Goal: Task Accomplishment & Management: Manage account settings

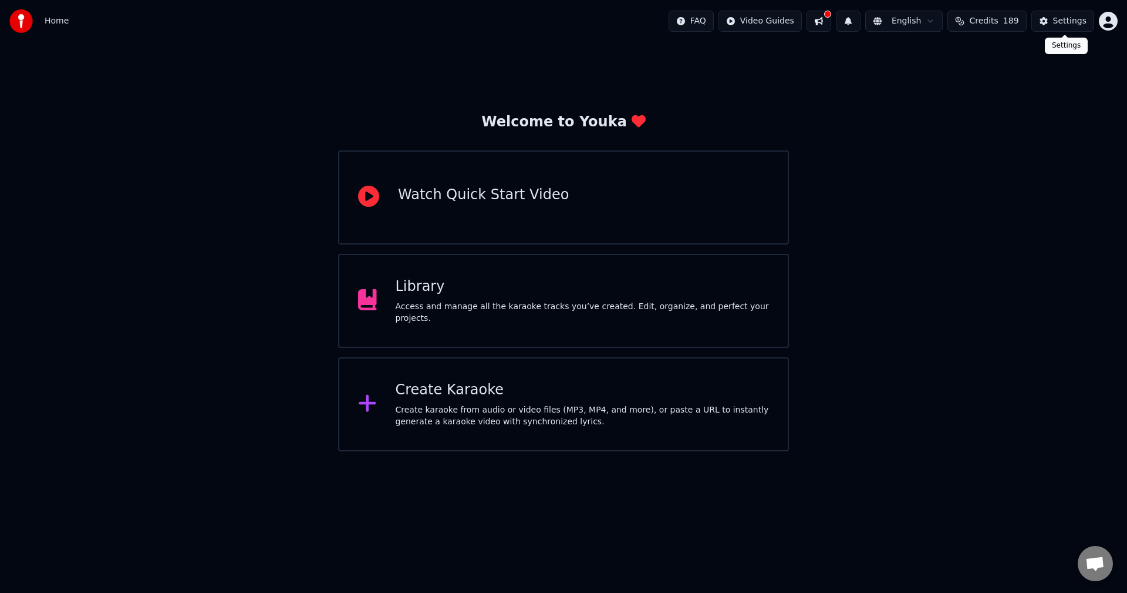
click at [1049, 25] on button "Settings" at bounding box center [1063, 21] width 63 height 21
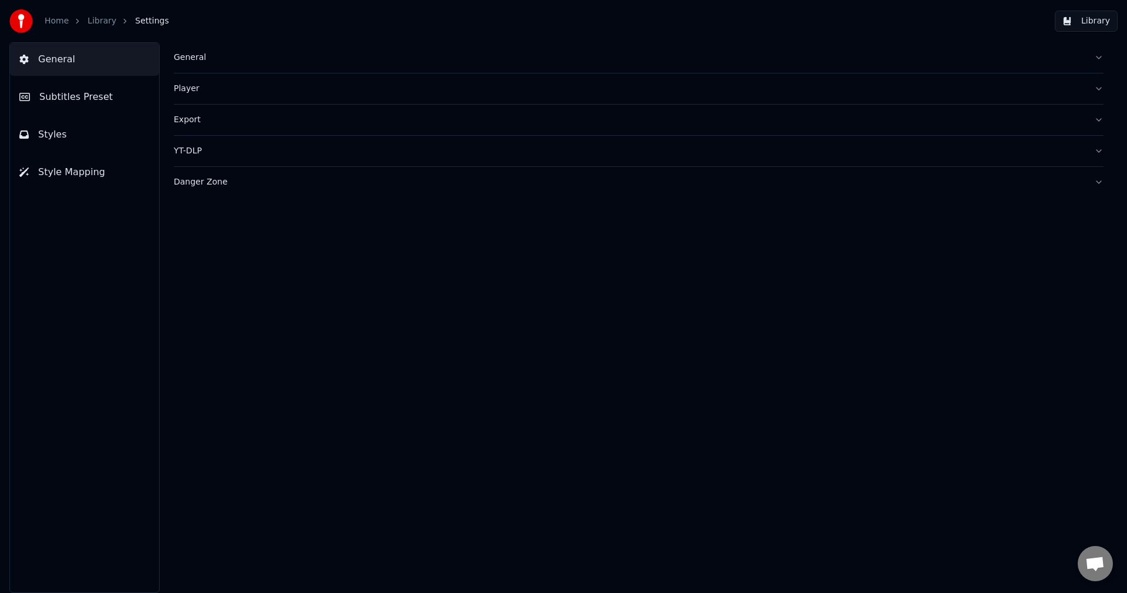
click at [78, 102] on span "Subtitles Preset" at bounding box center [75, 97] width 73 height 14
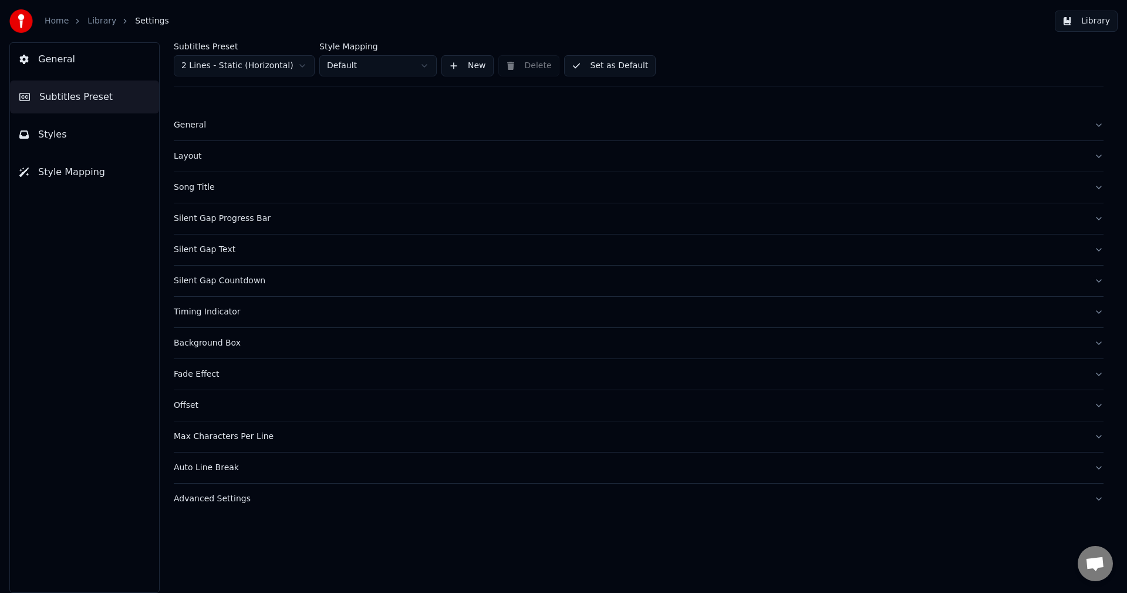
click at [285, 69] on html "Home Library Settings Library General Subtitles Preset Styles Style Mapping Sub…" at bounding box center [563, 296] width 1127 height 593
click at [311, 15] on html "Home Library Settings Library General Subtitles Preset Styles Style Mapping Sub…" at bounding box center [563, 296] width 1127 height 593
click at [103, 58] on button "General" at bounding box center [84, 59] width 149 height 33
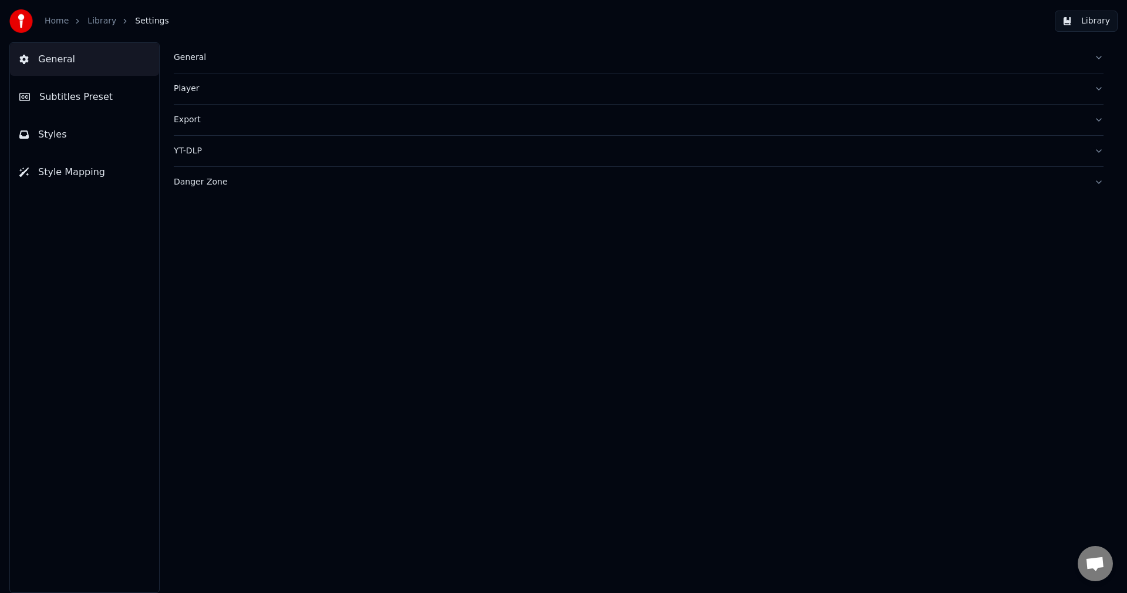
click at [207, 90] on div "Player" at bounding box center [629, 89] width 911 height 12
click at [215, 56] on div "General" at bounding box center [629, 58] width 911 height 12
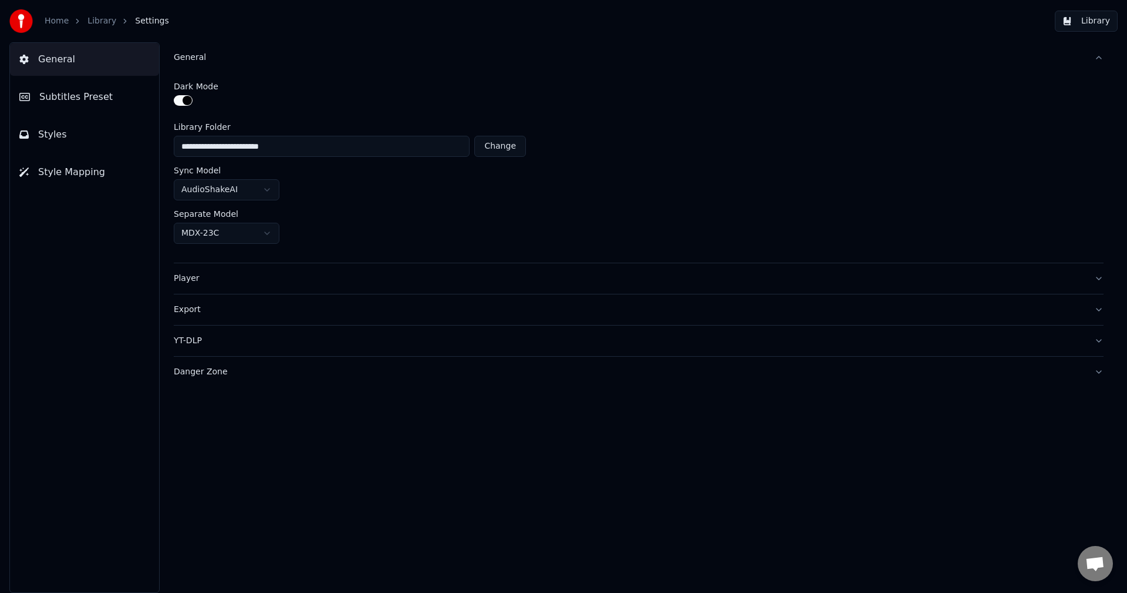
click at [221, 309] on div "Export" at bounding box center [629, 310] width 911 height 12
